Goal: Task Accomplishment & Management: Complete application form

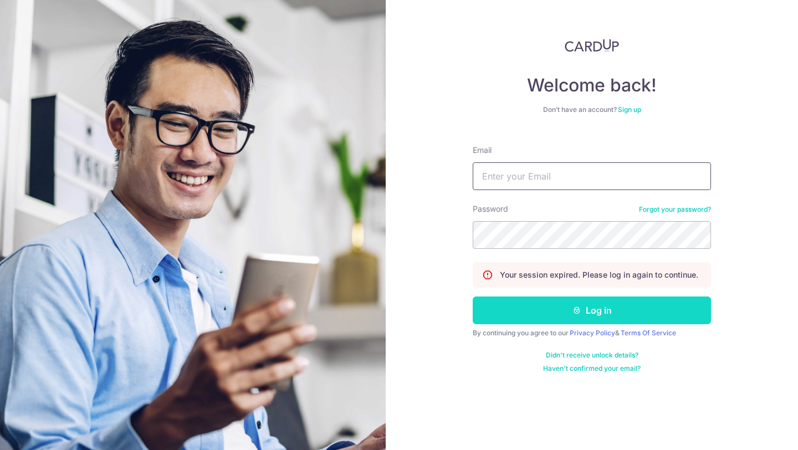
type input "[EMAIL_ADDRESS][DOMAIN_NAME]"
click at [646, 310] on button "Log in" at bounding box center [592, 310] width 238 height 28
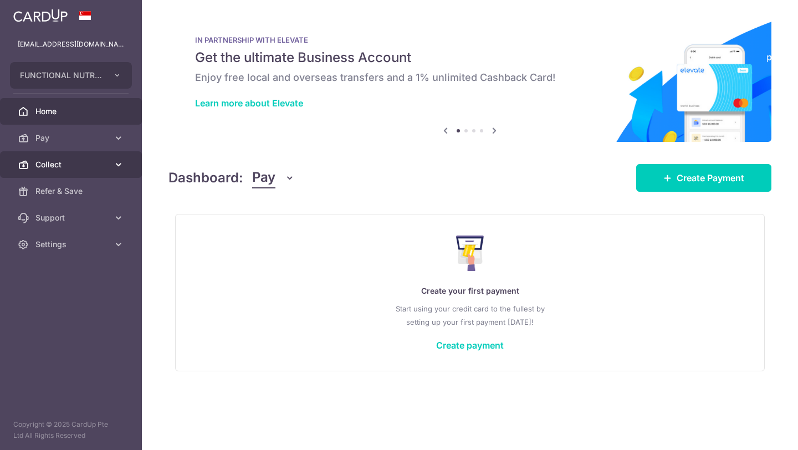
click at [44, 168] on span "Collect" at bounding box center [71, 164] width 73 height 11
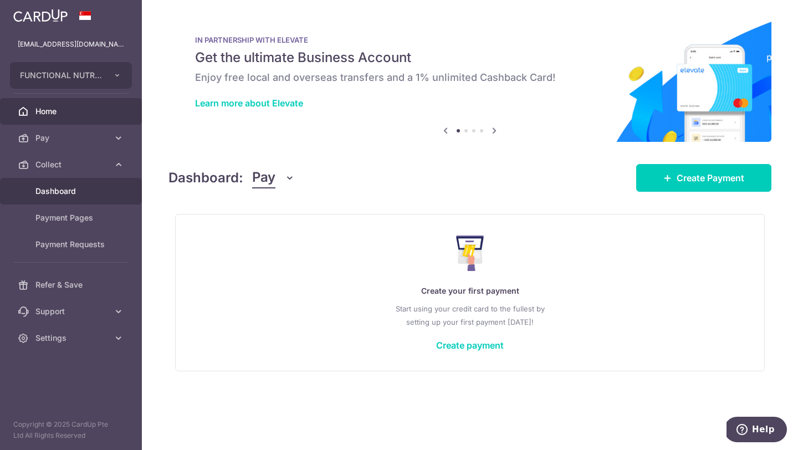
click at [58, 191] on span "Dashboard" at bounding box center [71, 191] width 73 height 11
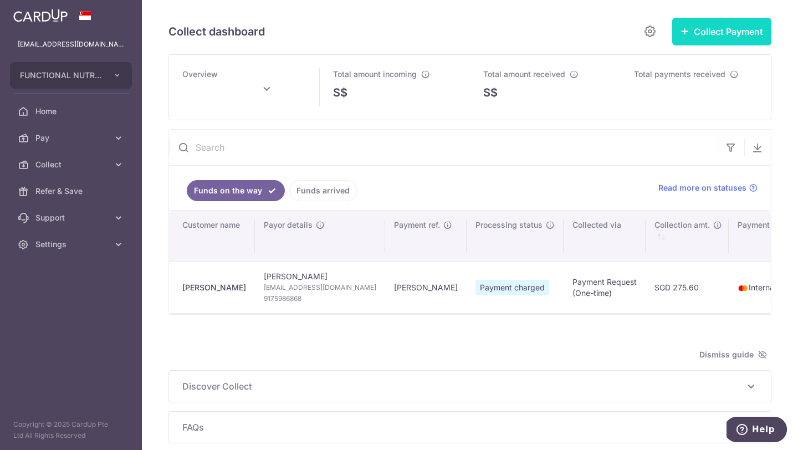
click at [720, 30] on button "Collect Payment" at bounding box center [721, 32] width 99 height 28
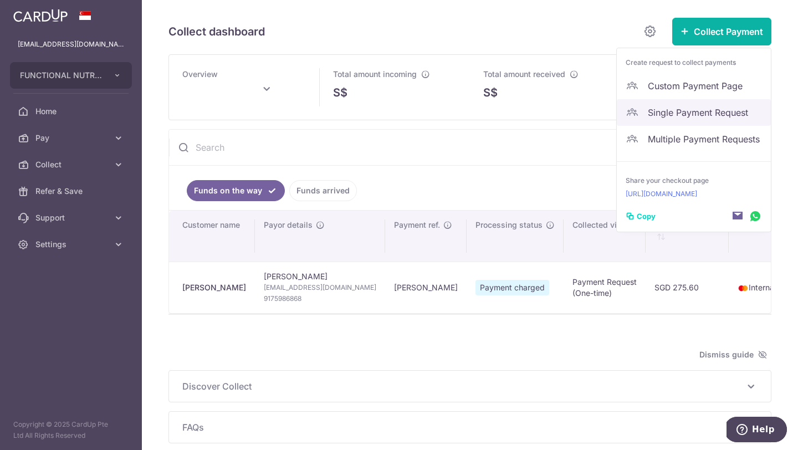
click at [691, 114] on span "Single Payment Request" at bounding box center [705, 112] width 114 height 13
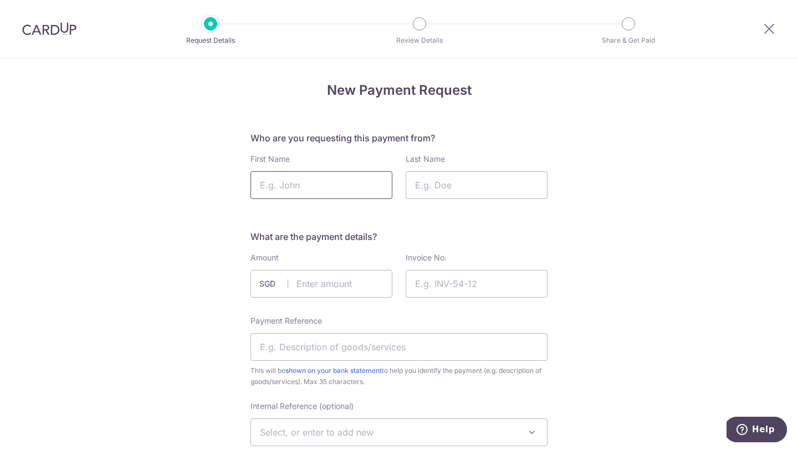
click at [322, 179] on input "First Name" at bounding box center [321, 185] width 142 height 28
type input "Dev"
click at [458, 183] on input "Last Name" at bounding box center [477, 185] width 142 height 28
type input "H"
click at [316, 290] on input "text" at bounding box center [321, 284] width 142 height 28
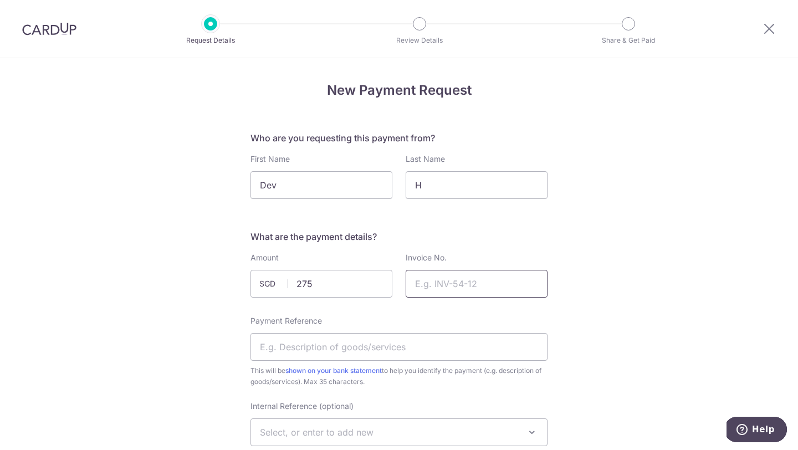
type input "275.00"
click at [444, 290] on input "Invoice No." at bounding box center [477, 284] width 142 height 28
type input "1"
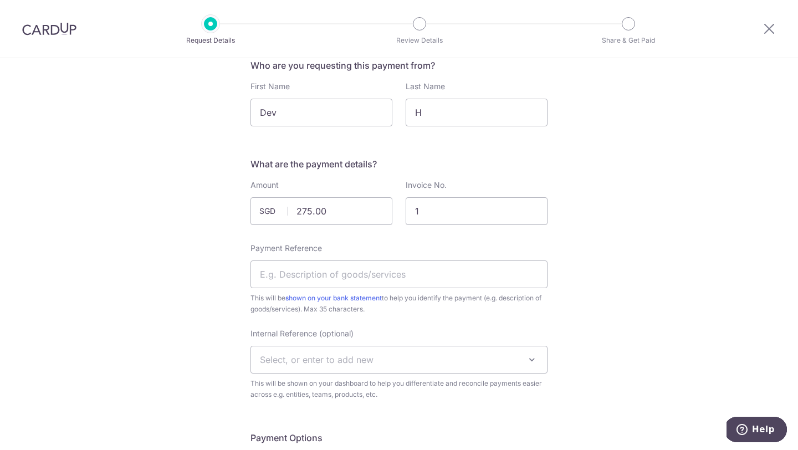
scroll to position [85, 0]
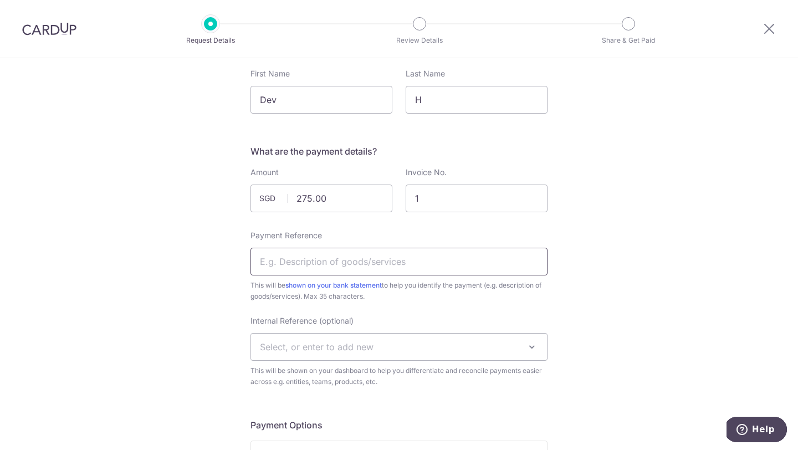
click at [369, 258] on input "Payment Reference" at bounding box center [398, 262] width 297 height 28
type input "F"
type input "Dev"
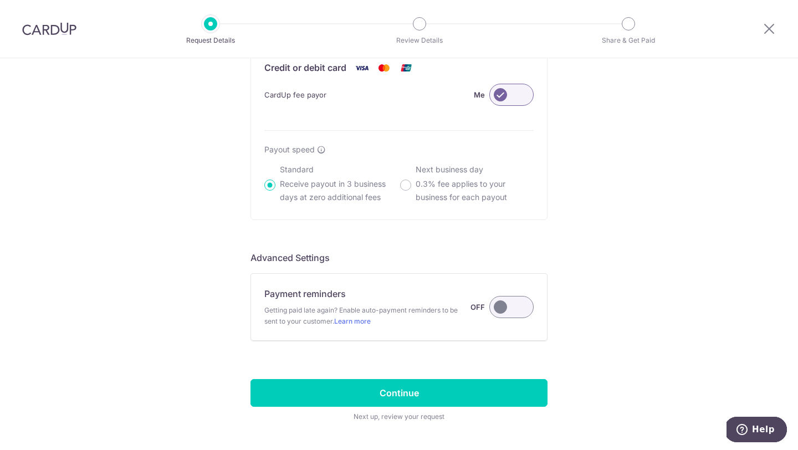
scroll to position [802, 0]
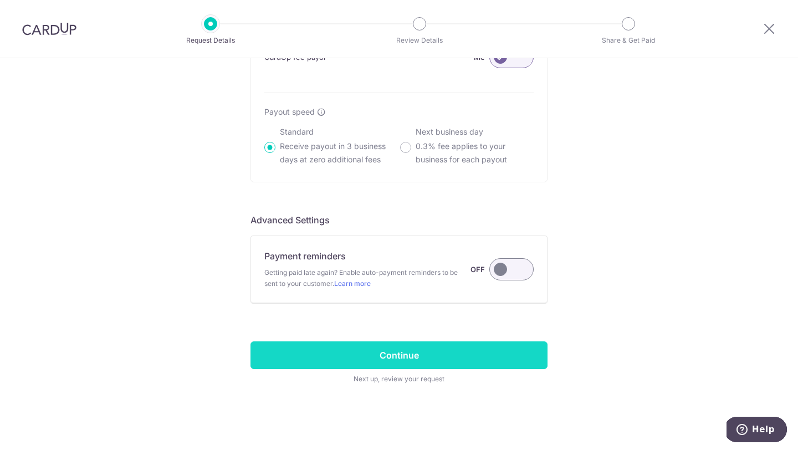
click at [378, 357] on input "Continue" at bounding box center [398, 355] width 297 height 28
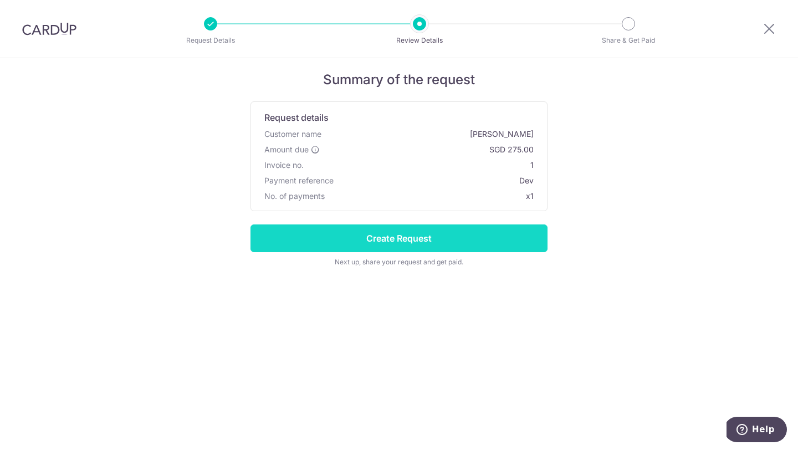
click at [406, 231] on input "Create Request" at bounding box center [398, 238] width 297 height 28
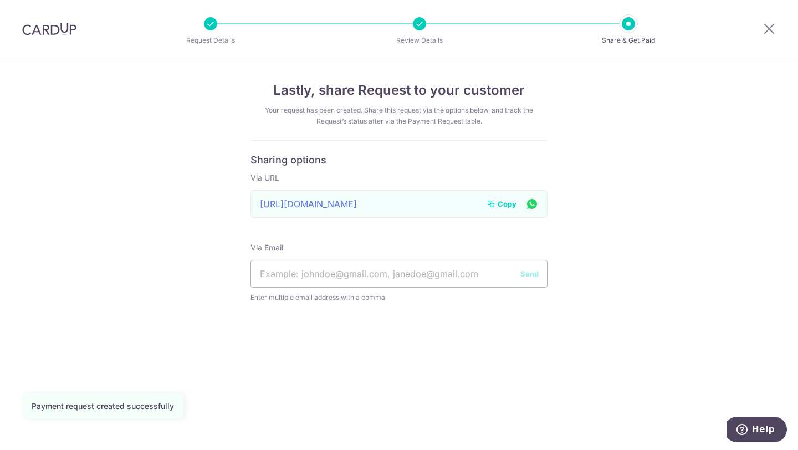
click at [507, 204] on span "Copy" at bounding box center [506, 203] width 19 height 11
click at [770, 27] on icon at bounding box center [768, 29] width 13 height 14
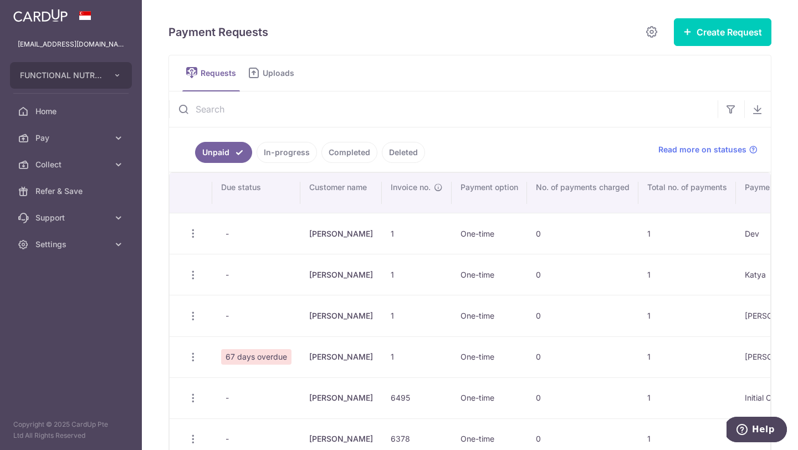
click at [287, 145] on link "In-progress" at bounding box center [286, 152] width 60 height 21
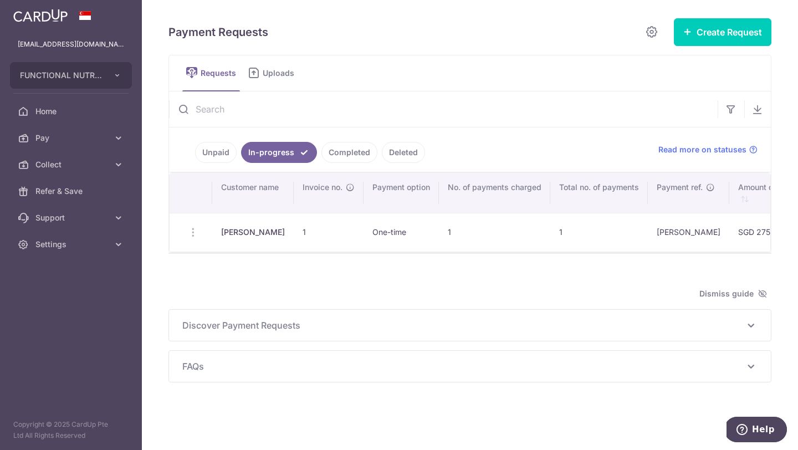
click at [348, 148] on link "Completed" at bounding box center [349, 152] width 56 height 21
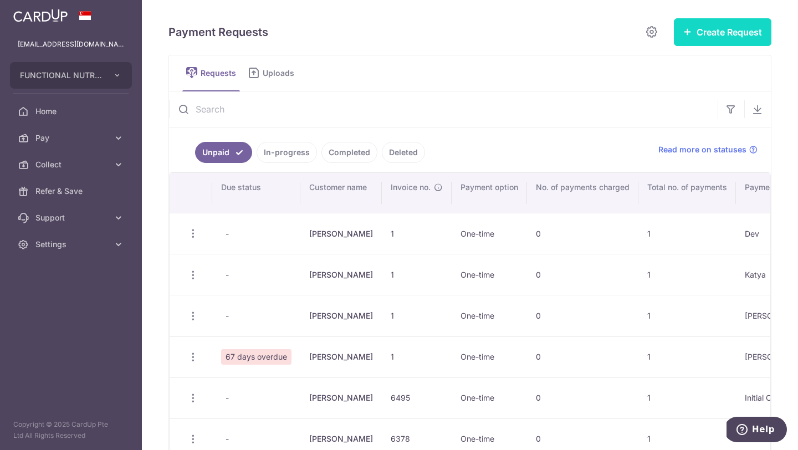
click at [721, 36] on button "Create Request" at bounding box center [723, 32] width 98 height 28
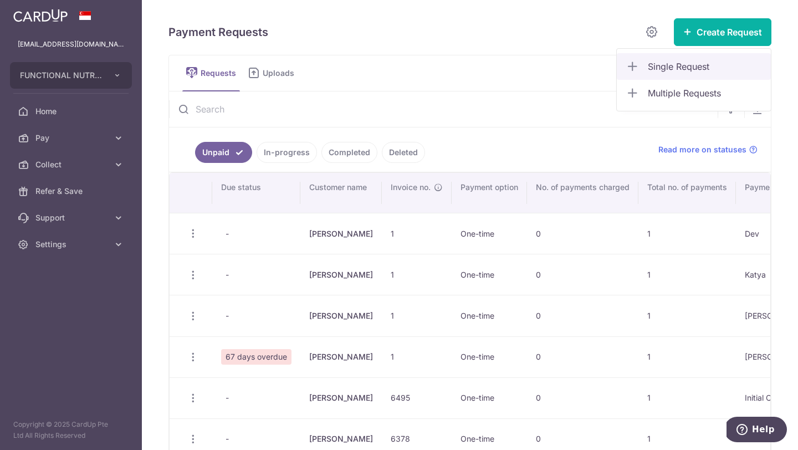
click at [684, 69] on span "Single Request" at bounding box center [705, 66] width 114 height 13
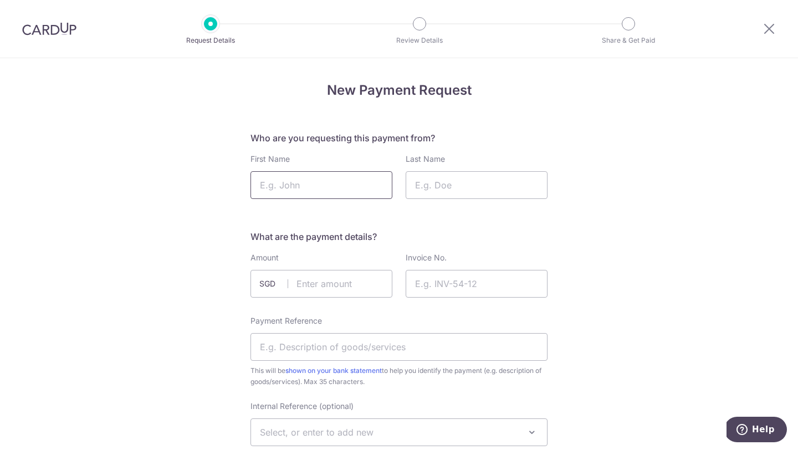
click at [307, 180] on input "First Name" at bounding box center [321, 185] width 142 height 28
type input "[PERSON_NAME]"
click at [448, 182] on input "Last Name" at bounding box center [477, 185] width 142 height 28
type input "J"
click at [434, 280] on input "Invoice No." at bounding box center [477, 284] width 142 height 28
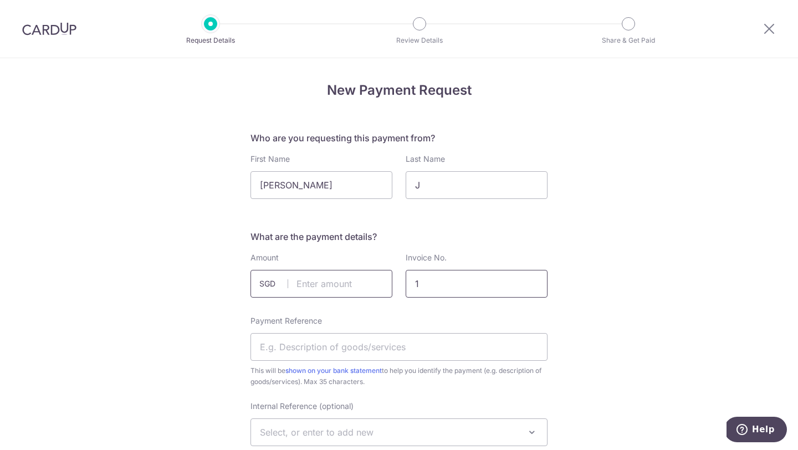
type input "1"
click at [325, 286] on input "text" at bounding box center [321, 284] width 142 height 28
type input "58.90"
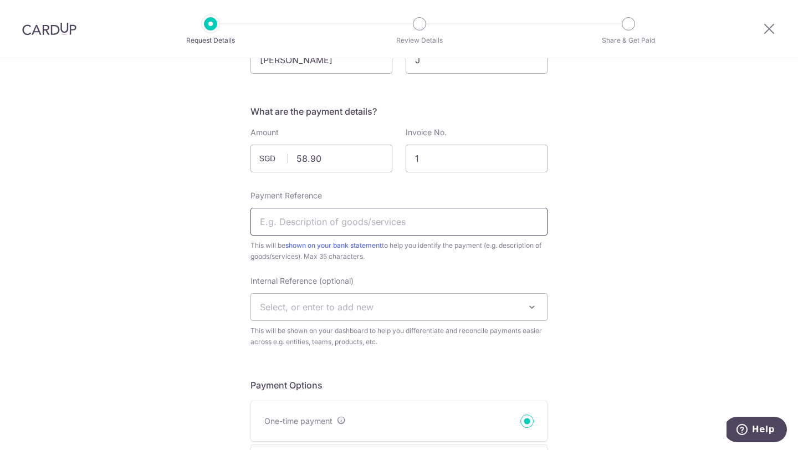
scroll to position [127, 0]
click at [335, 219] on input "Payment Reference" at bounding box center [398, 220] width 297 height 28
type input "[PERSON_NAME]"
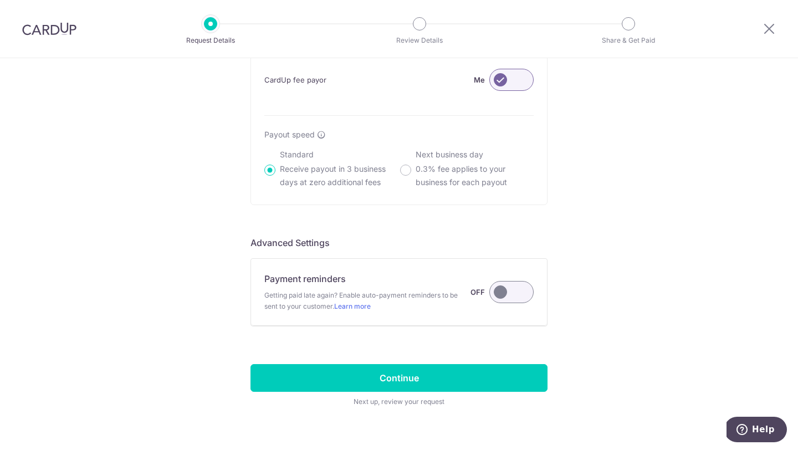
scroll to position [802, 0]
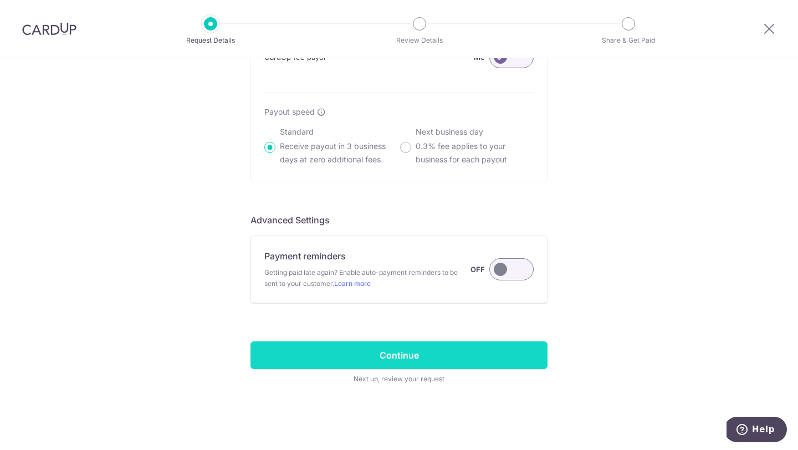
click at [427, 358] on input "Continue" at bounding box center [398, 355] width 297 height 28
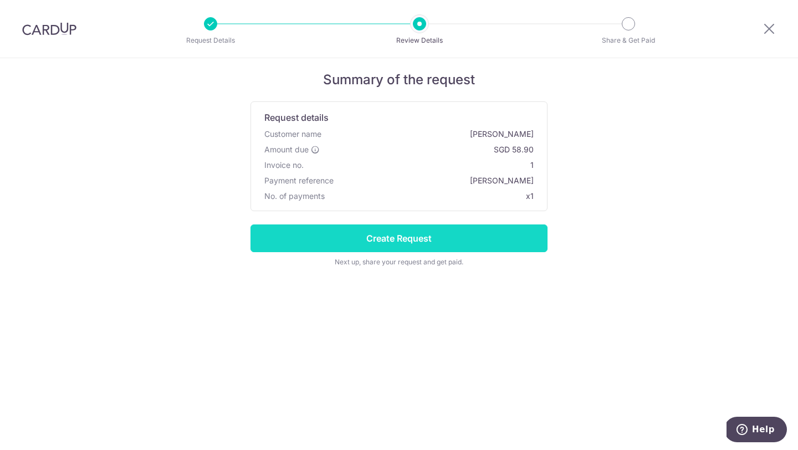
click at [414, 239] on input "Create Request" at bounding box center [398, 238] width 297 height 28
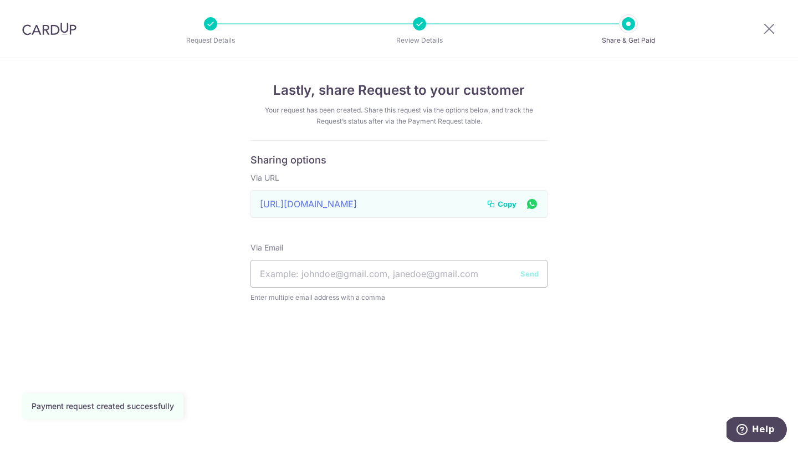
click at [510, 203] on span "Copy" at bounding box center [506, 203] width 19 height 11
